Goal: Information Seeking & Learning: Learn about a topic

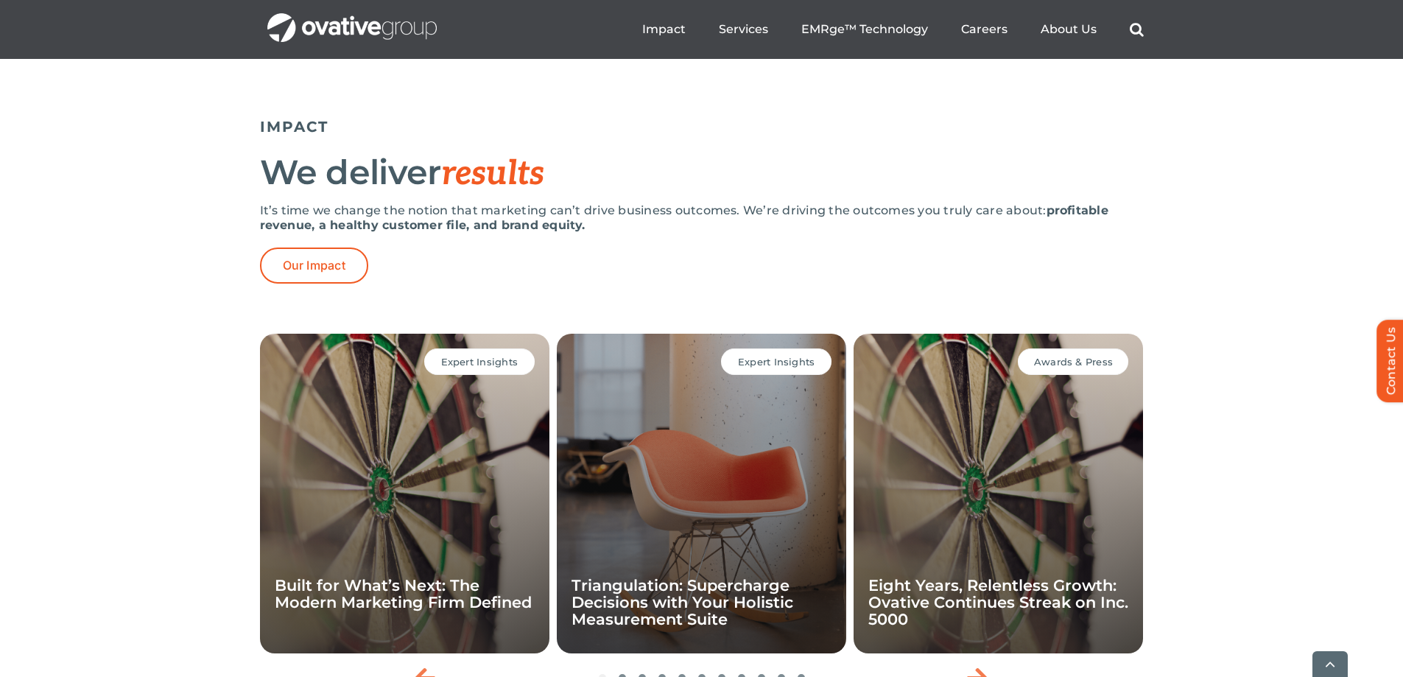
scroll to position [3020, 0]
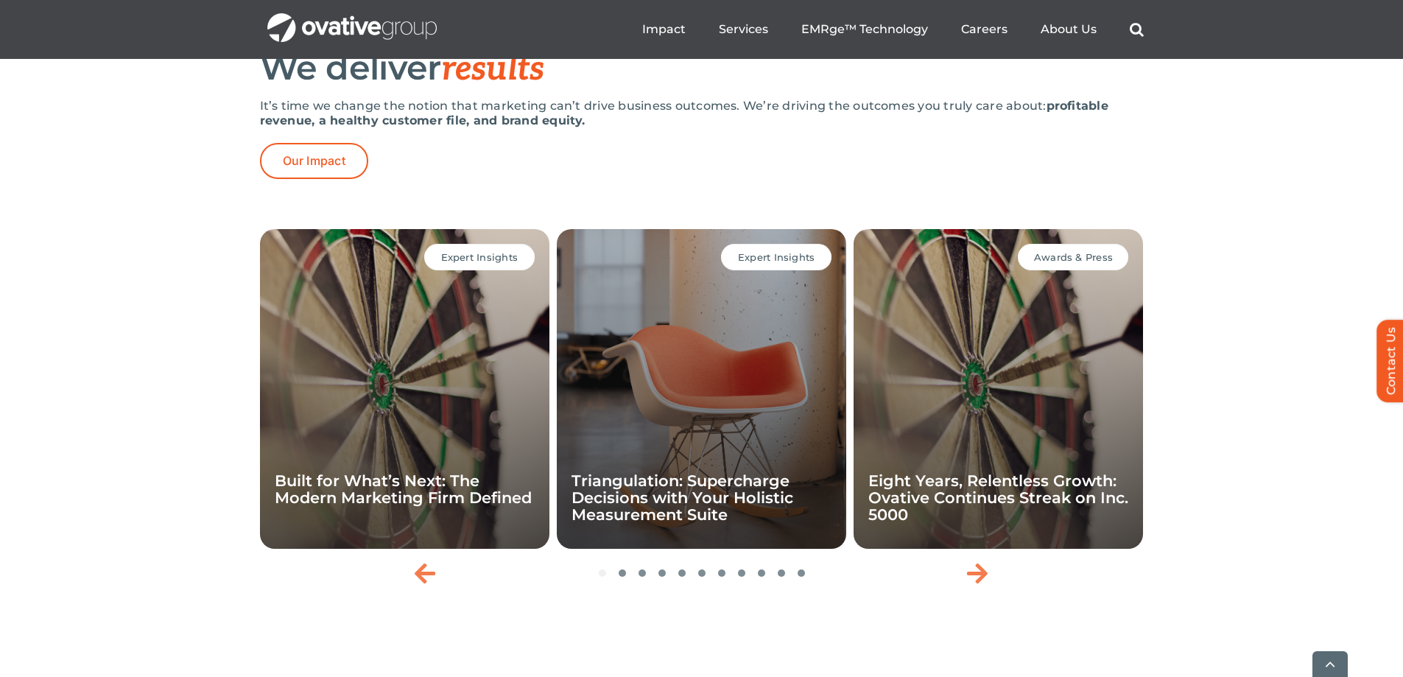
click at [172, 287] on div "Expert Insights Built for What’s Next: The Modern Marketing Firm Defined Expert…" at bounding box center [701, 429] width 1403 height 413
click at [306, 179] on link "Our Impact" at bounding box center [314, 161] width 108 height 36
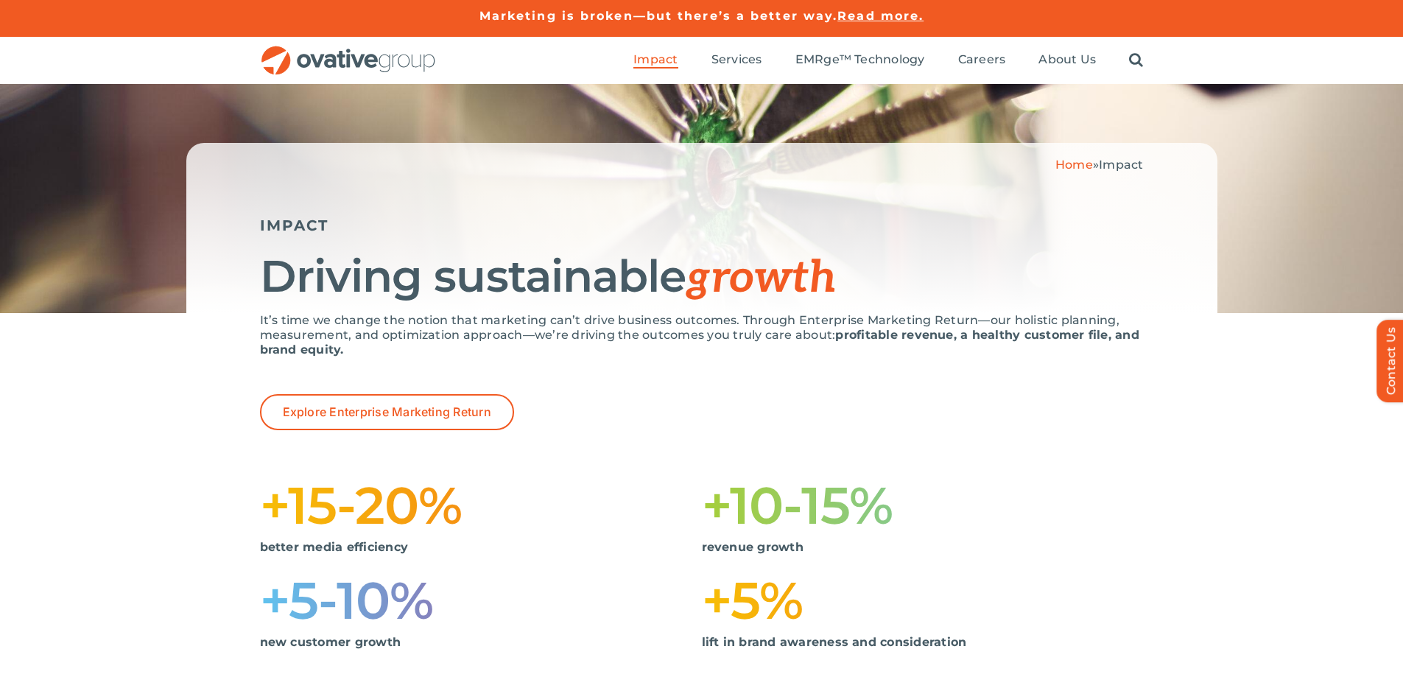
click at [873, 13] on span "Read more." at bounding box center [881, 16] width 86 height 14
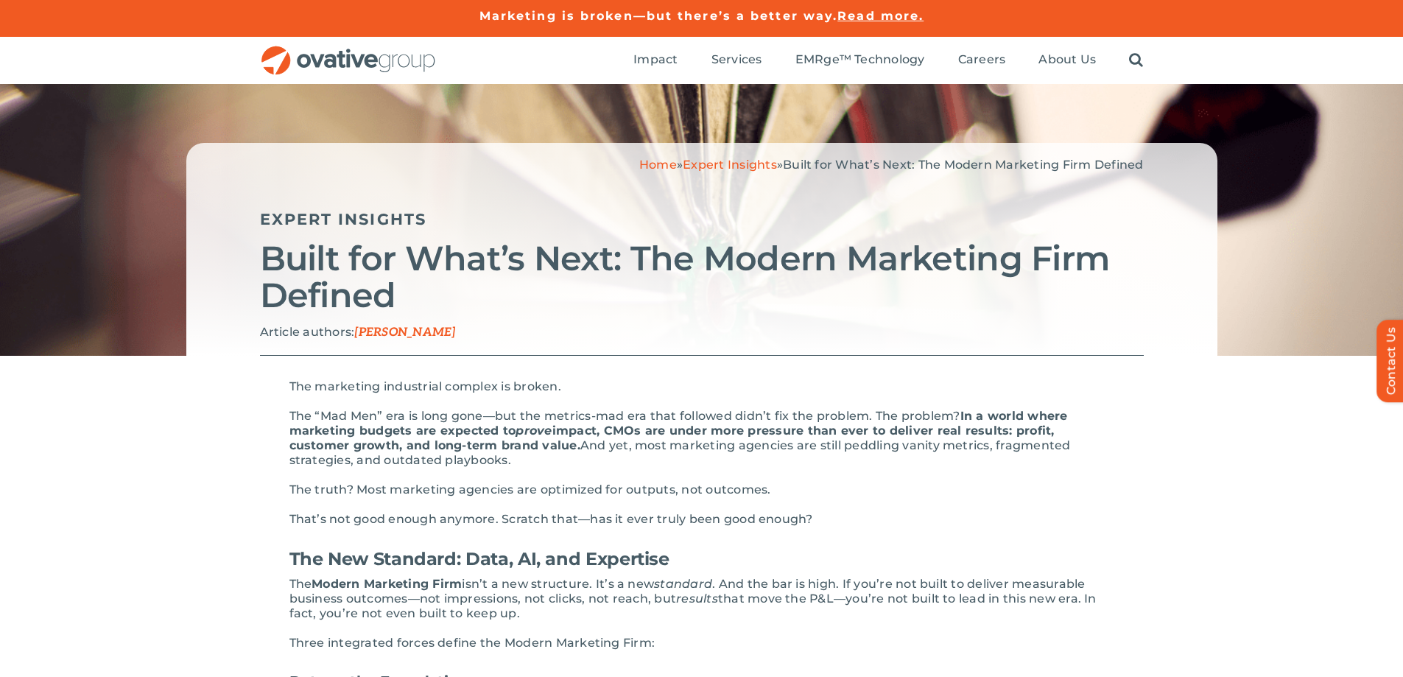
click at [639, 166] on link "Home" at bounding box center [658, 165] width 38 height 14
click at [752, 161] on link "Expert Insights" at bounding box center [730, 165] width 94 height 14
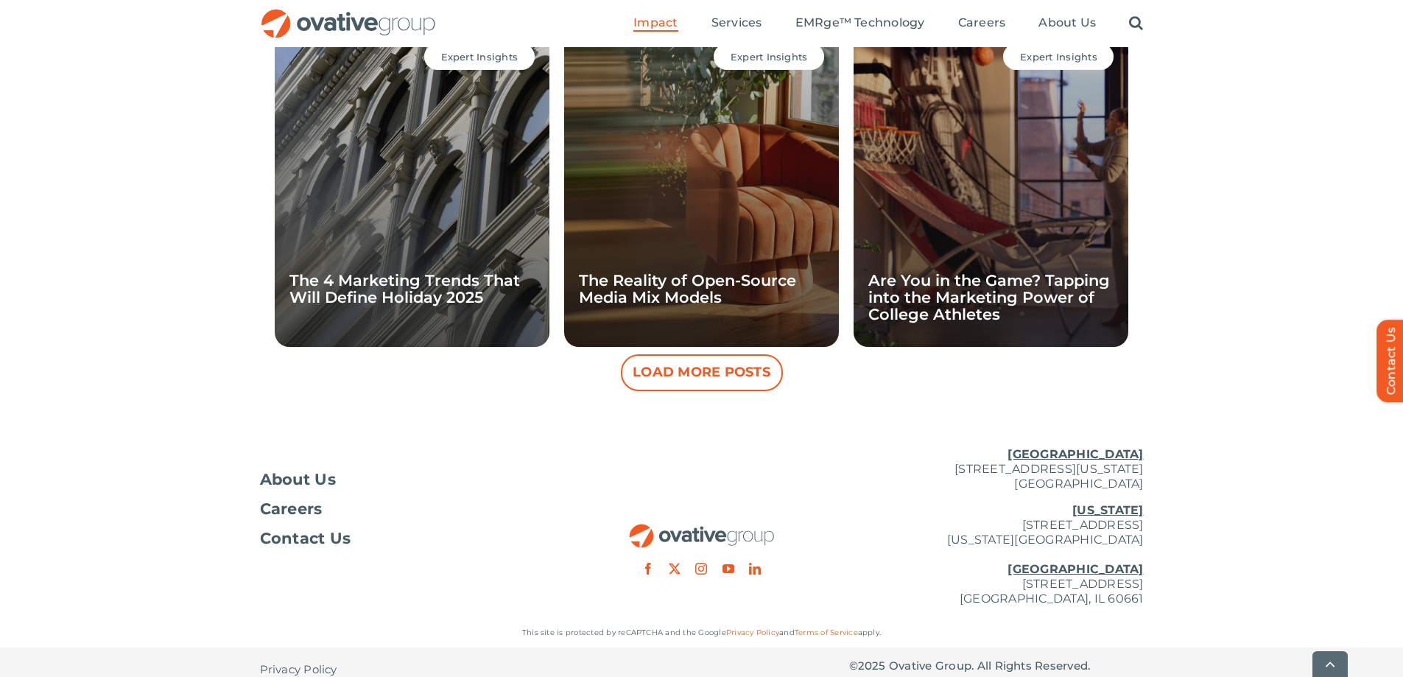
scroll to position [1412, 0]
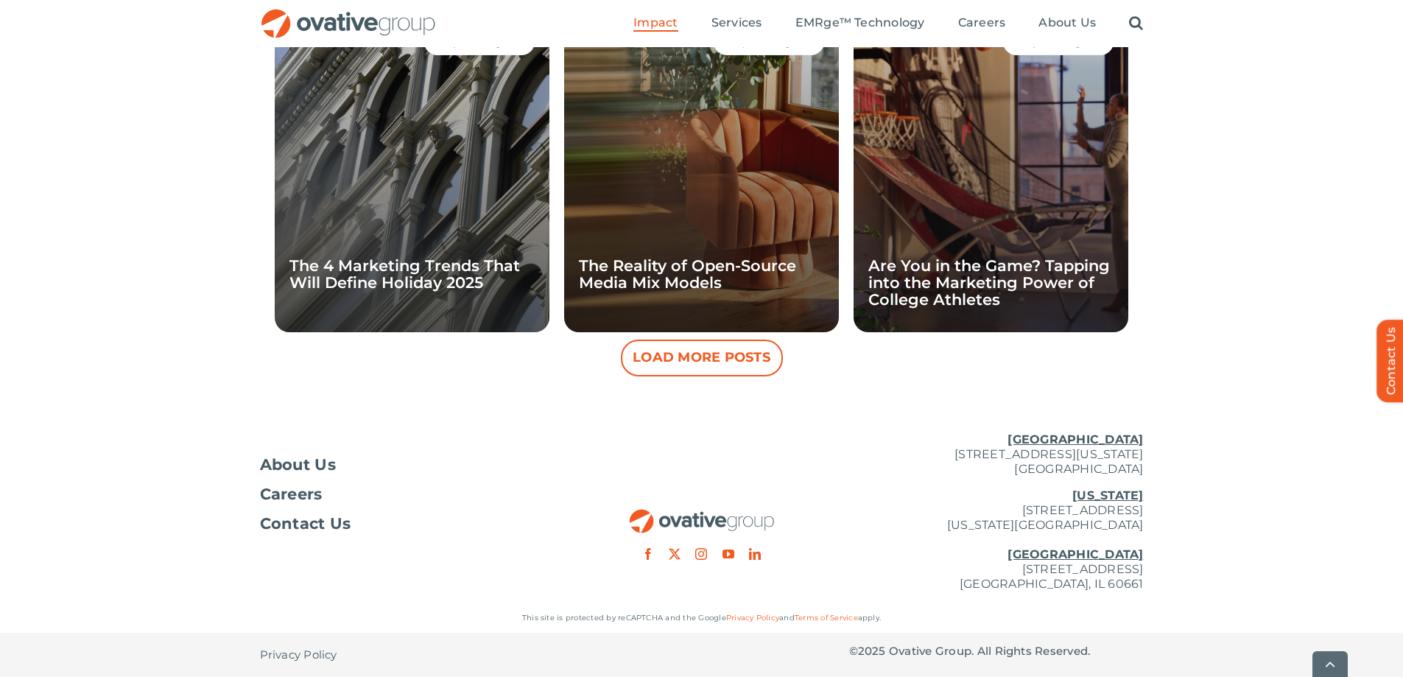
click at [714, 354] on button "Load More Posts" at bounding box center [702, 358] width 162 height 37
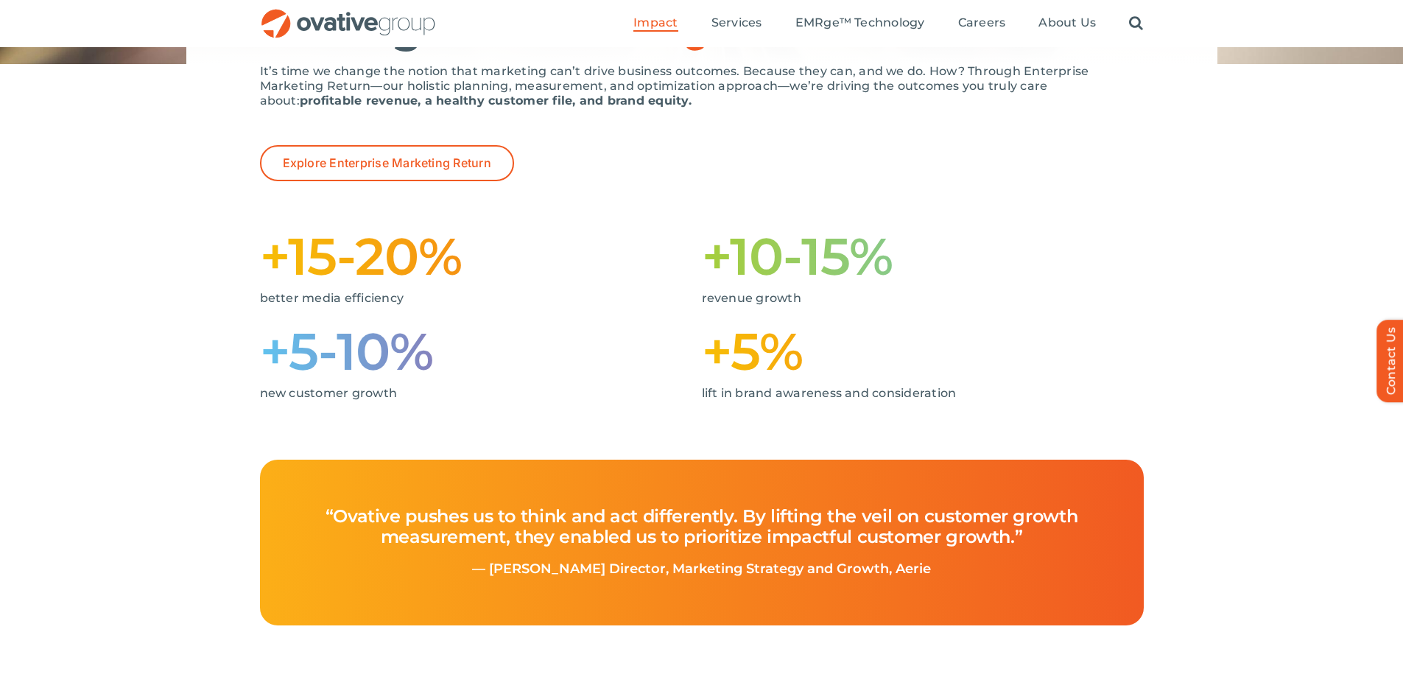
scroll to position [234, 0]
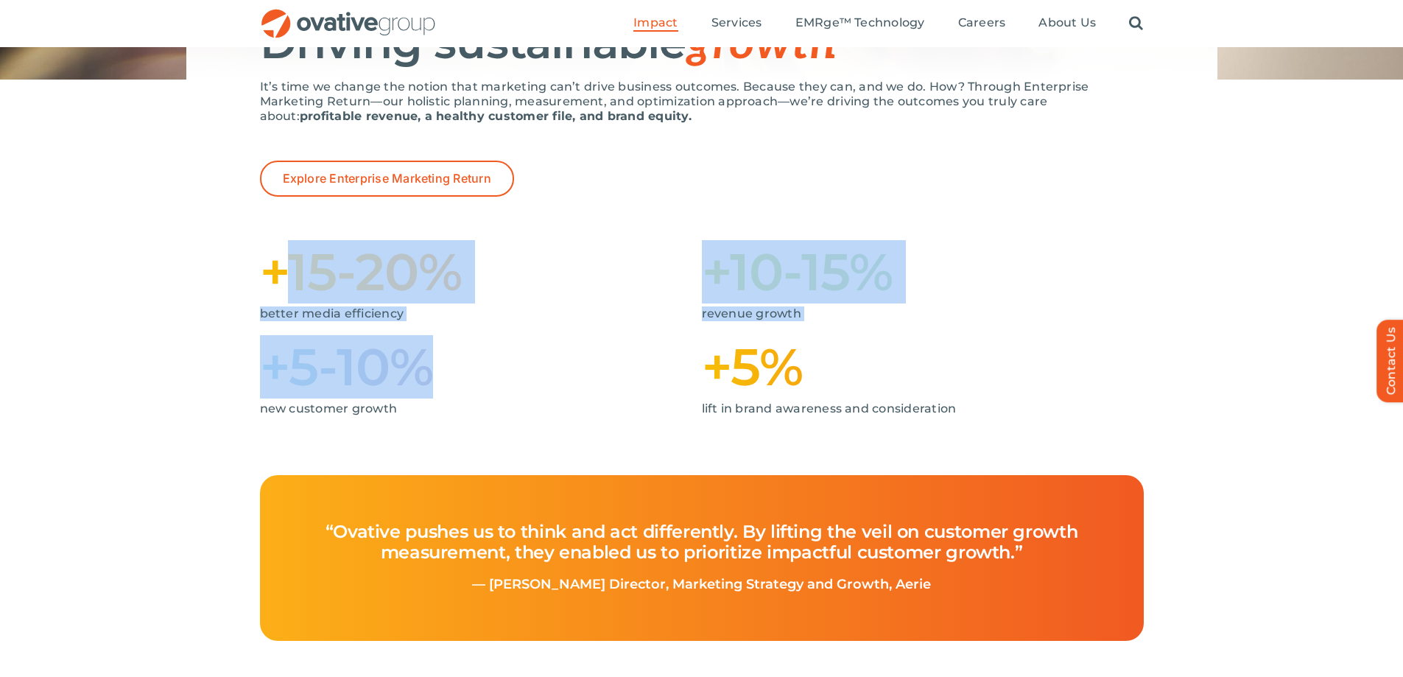
drag, startPoint x: 438, startPoint y: 375, endPoint x: 280, endPoint y: 259, distance: 195.5
click at [280, 259] on div "+15-20% better media efficiency +10-15% revenue growth +5-10% new customer grow…" at bounding box center [702, 336] width 884 height 190
click at [407, 295] on h1 "+15-20%" at bounding box center [481, 271] width 442 height 47
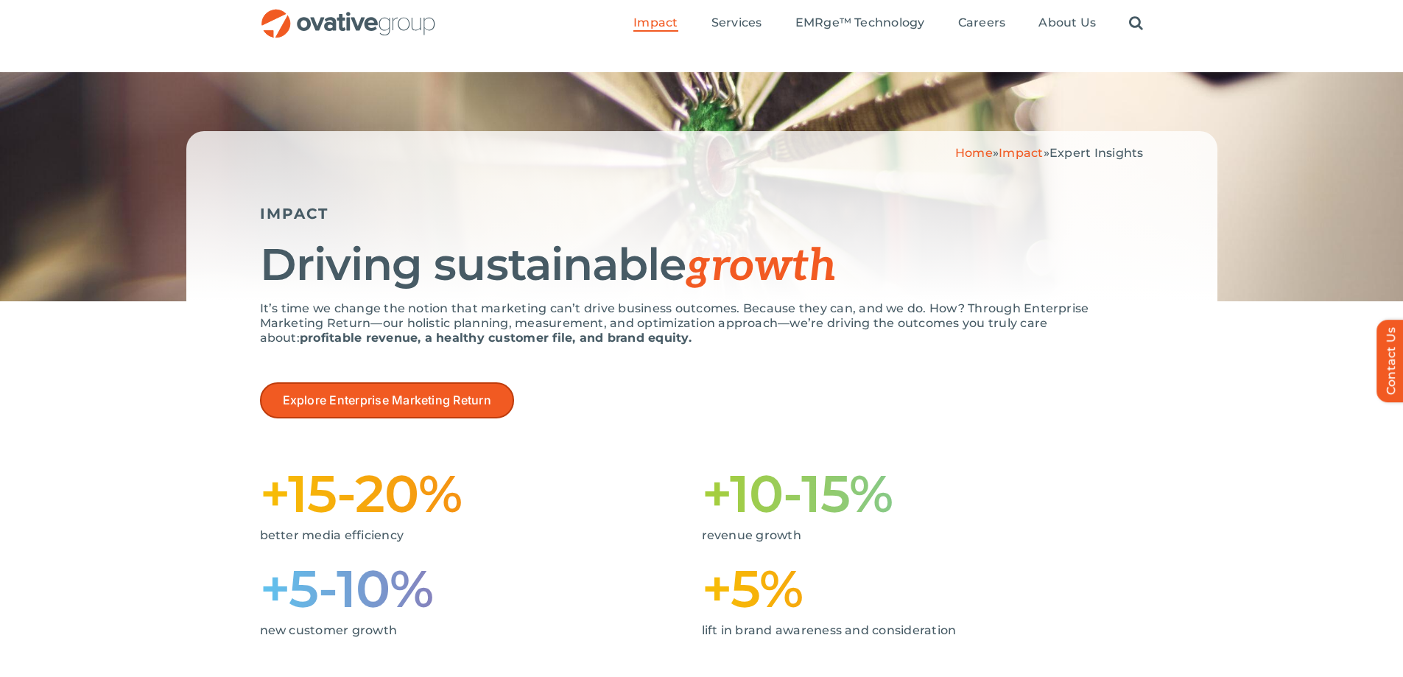
scroll to position [0, 0]
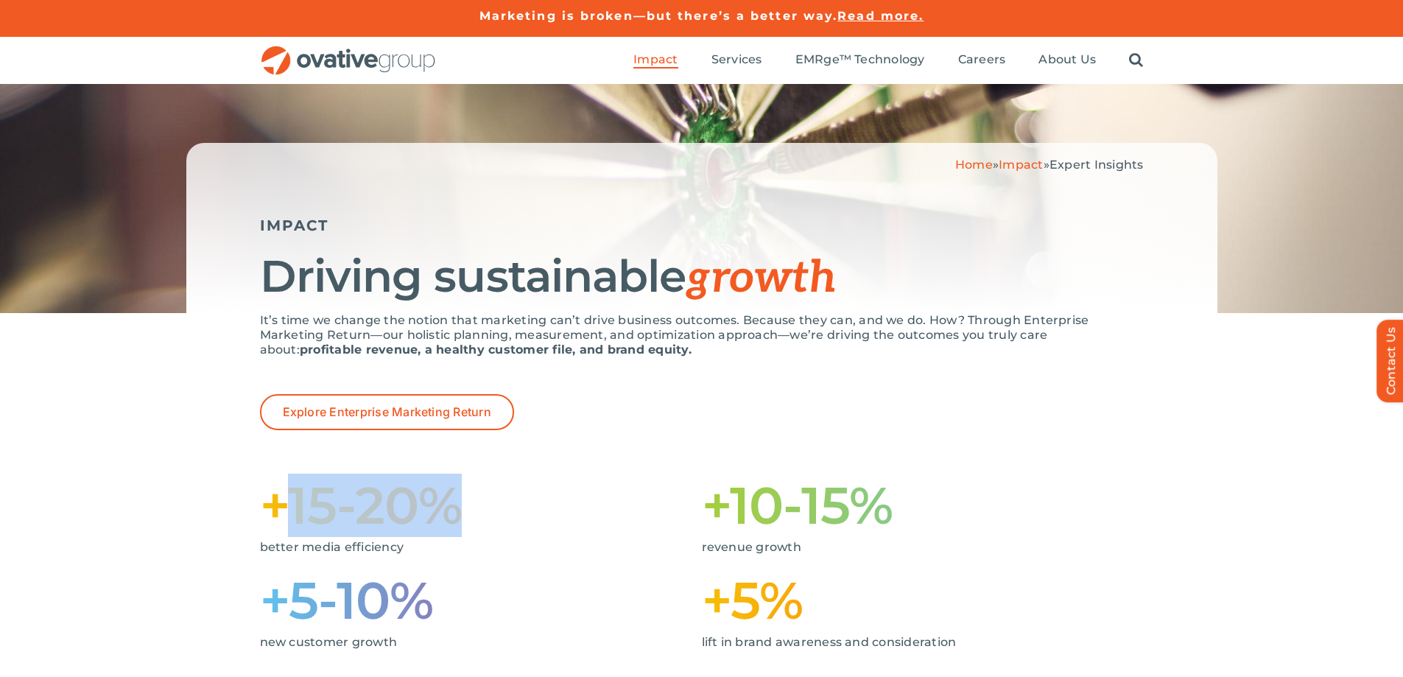
drag, startPoint x: 385, startPoint y: 525, endPoint x: 477, endPoint y: 513, distance: 92.2
click at [477, 513] on h1 "+15-20%" at bounding box center [481, 505] width 442 height 47
click at [477, 511] on h1 "+15-20%" at bounding box center [481, 505] width 442 height 47
click at [453, 508] on h1 "+15-20%" at bounding box center [481, 505] width 442 height 47
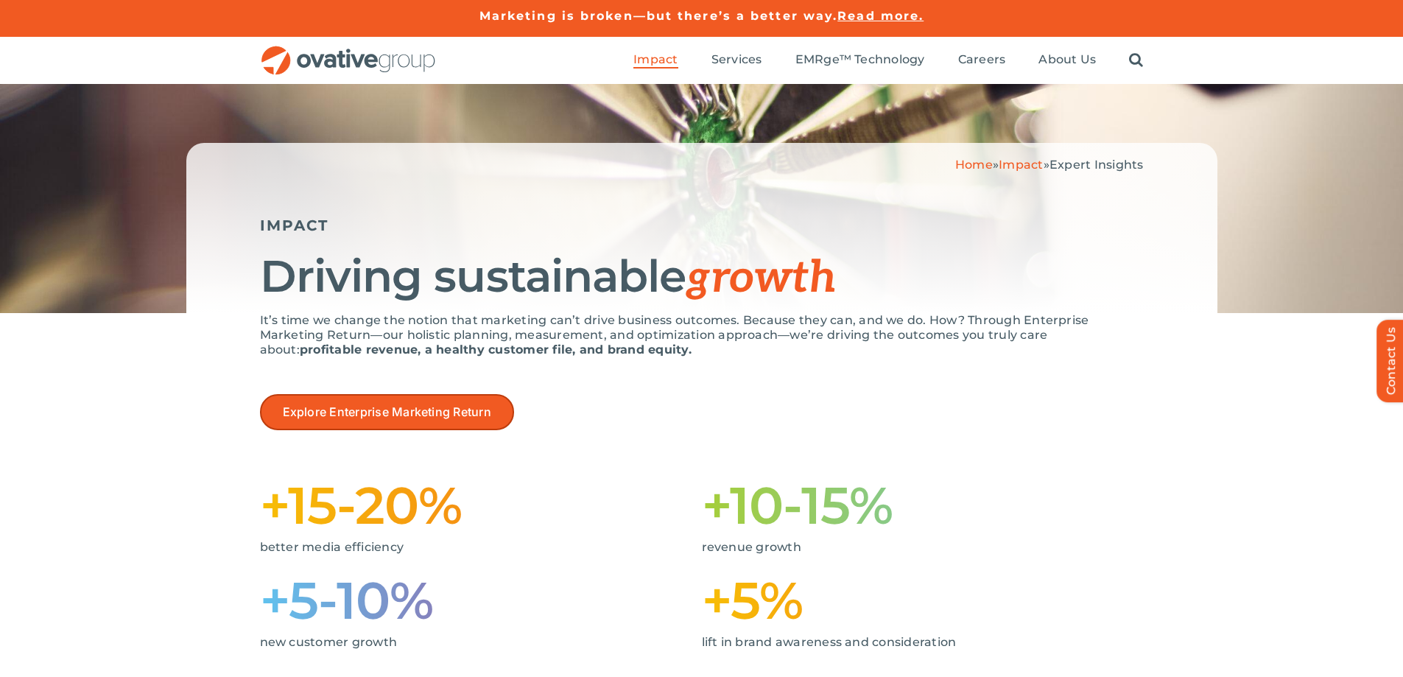
click at [415, 394] on link "Explore Enterprise Marketing Return" at bounding box center [387, 412] width 254 height 36
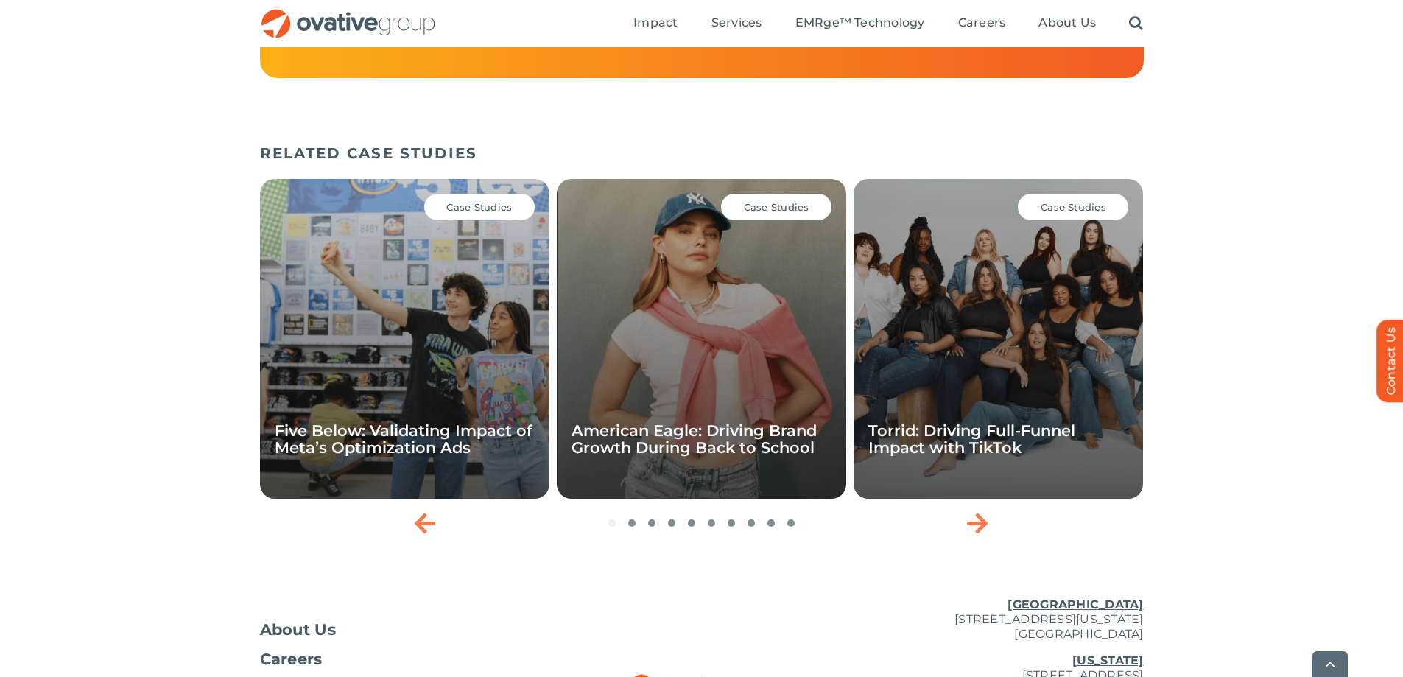
scroll to position [2431, 0]
